Goal: Information Seeking & Learning: Learn about a topic

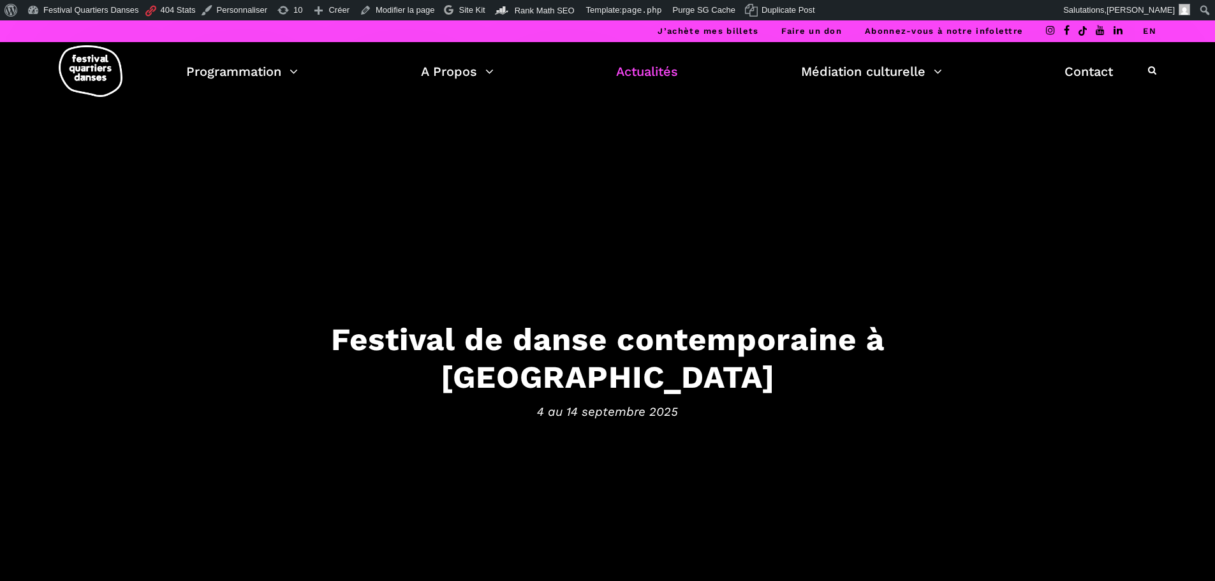
click at [665, 69] on link "Actualités" at bounding box center [647, 72] width 62 height 22
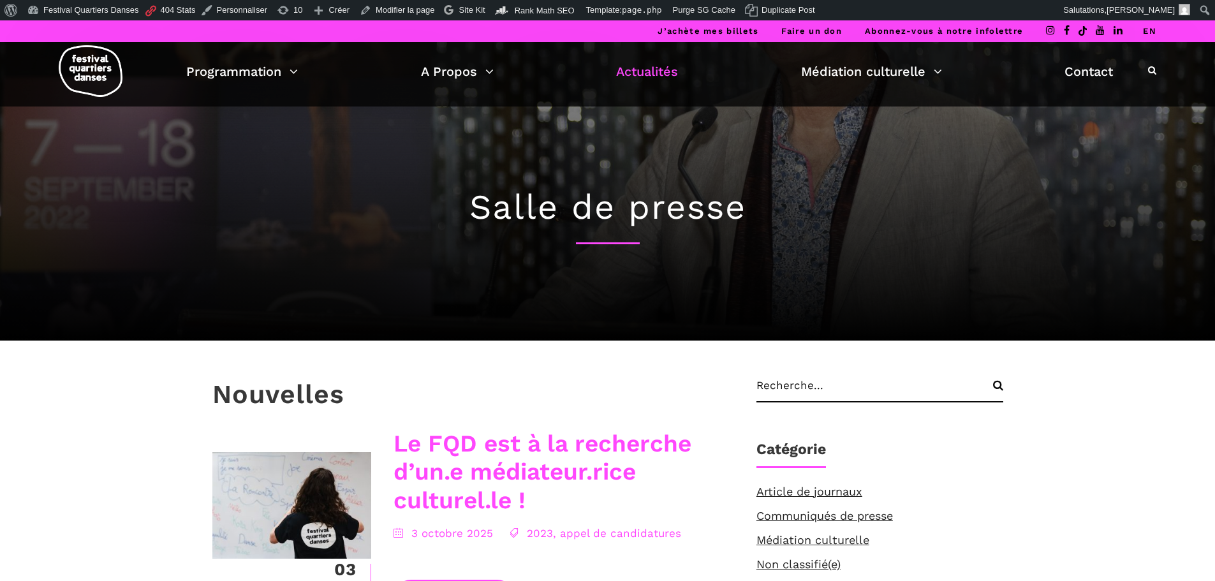
click at [437, 467] on link "Le FQD est à la recherche d’un.e médiateur.rice culturel.le !" at bounding box center [543, 472] width 298 height 84
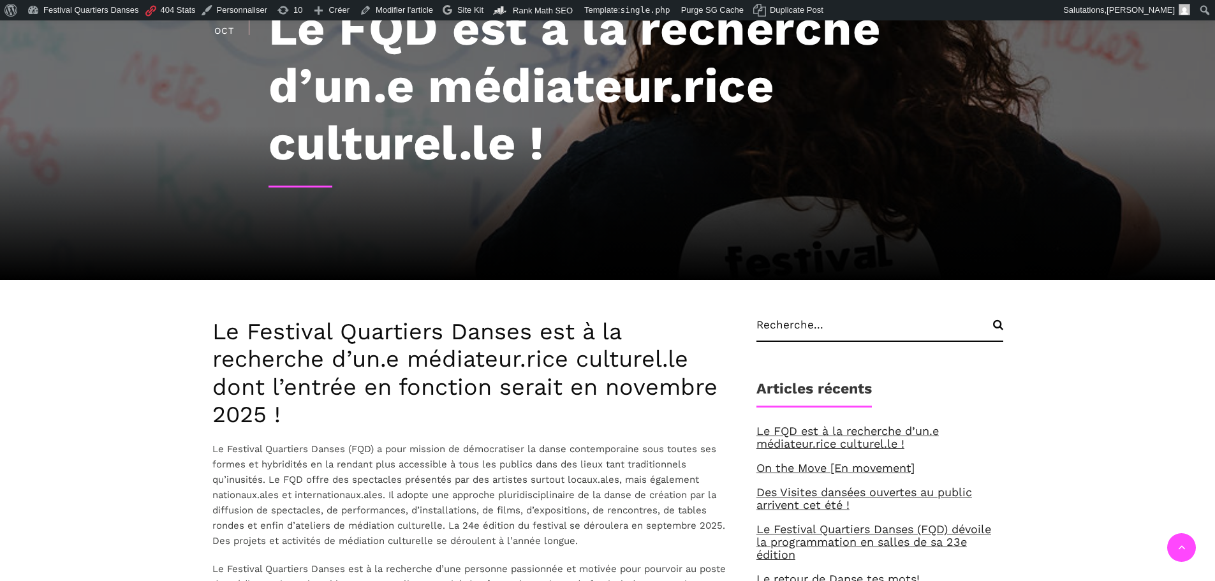
scroll to position [319, 0]
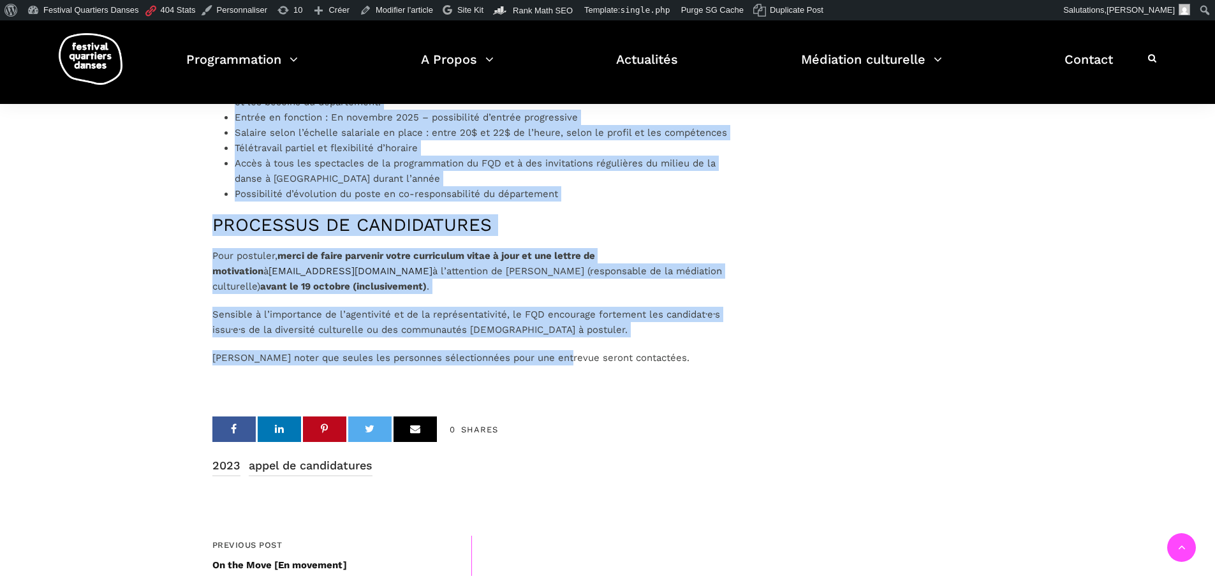
scroll to position [1222, 0]
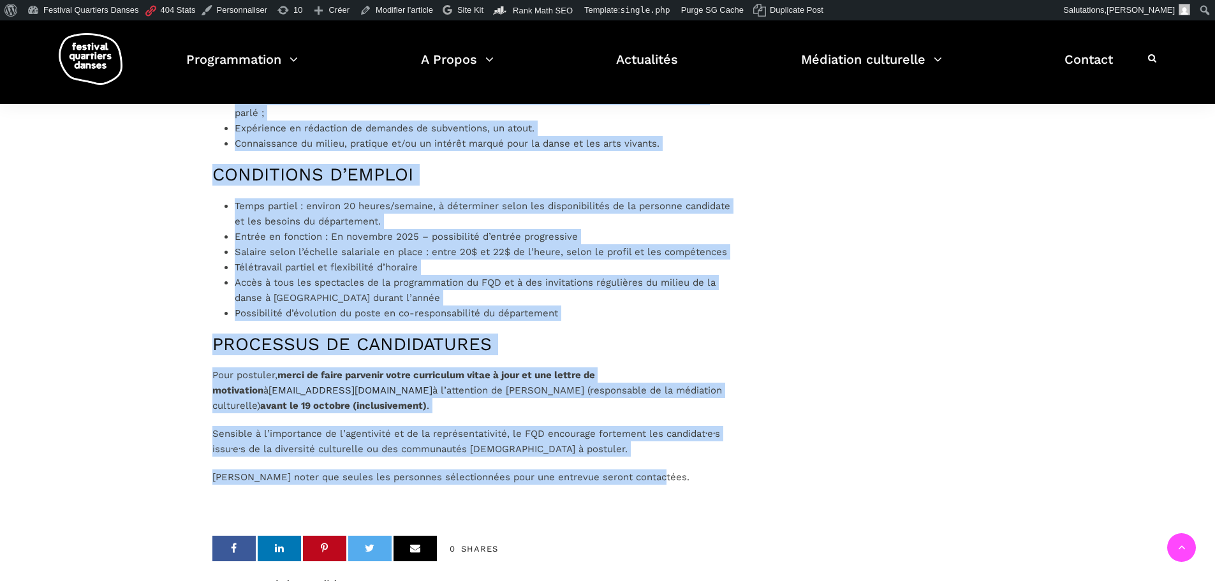
drag, startPoint x: 202, startPoint y: 168, endPoint x: 681, endPoint y: 473, distance: 567.5
copy div "Lo Ipsumdol Sitametco Adipis eli s do eiusmodte i’ut.l etdolorem.aliq enimadmi.…"
